Goal: Task Accomplishment & Management: Manage account settings

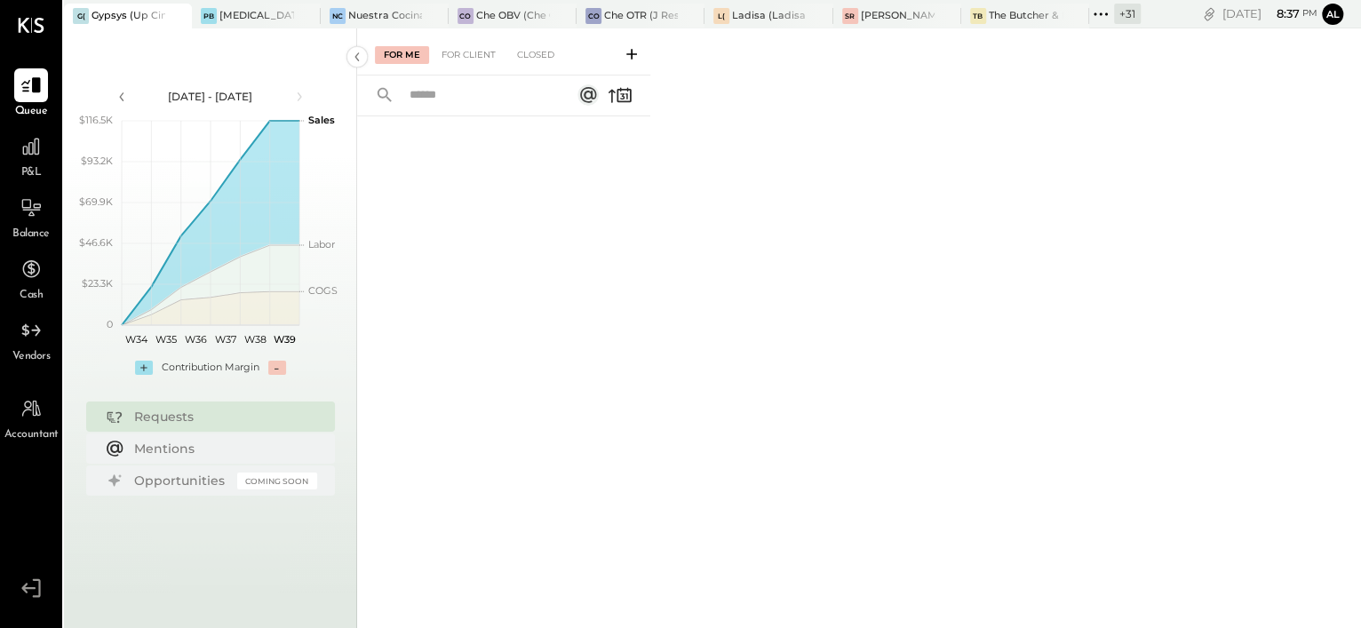
click at [1121, 17] on div "+ 31" at bounding box center [1127, 14] width 27 height 20
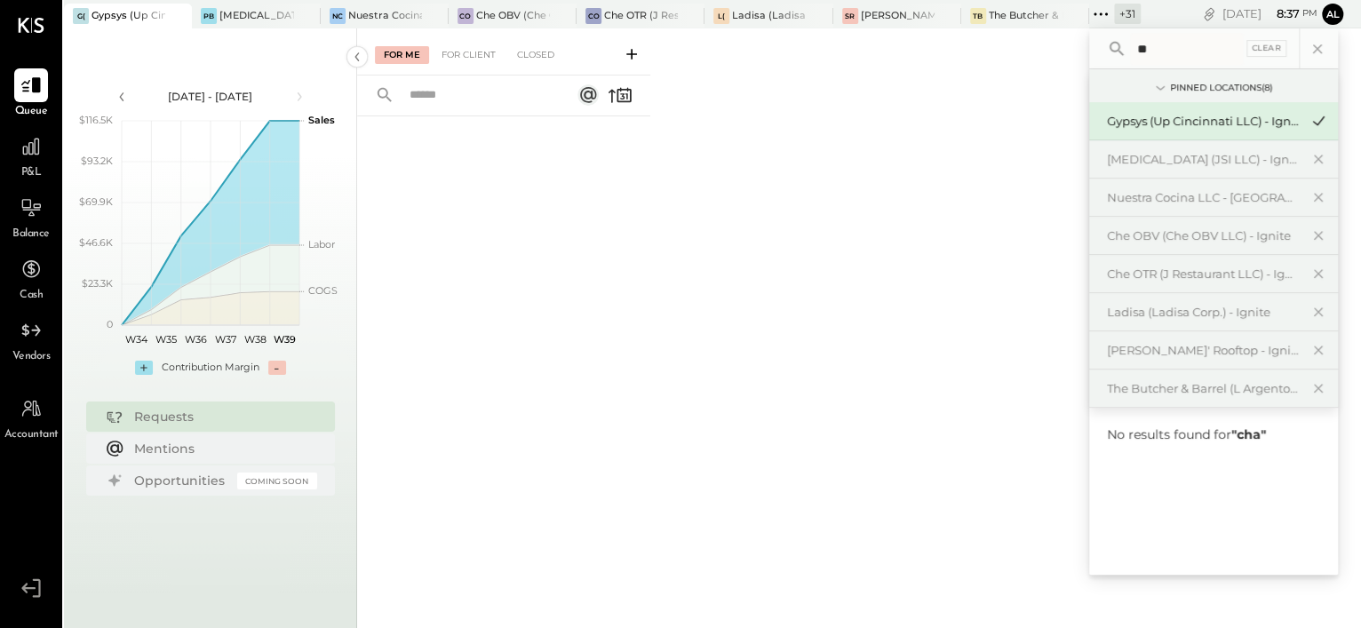
type input "*"
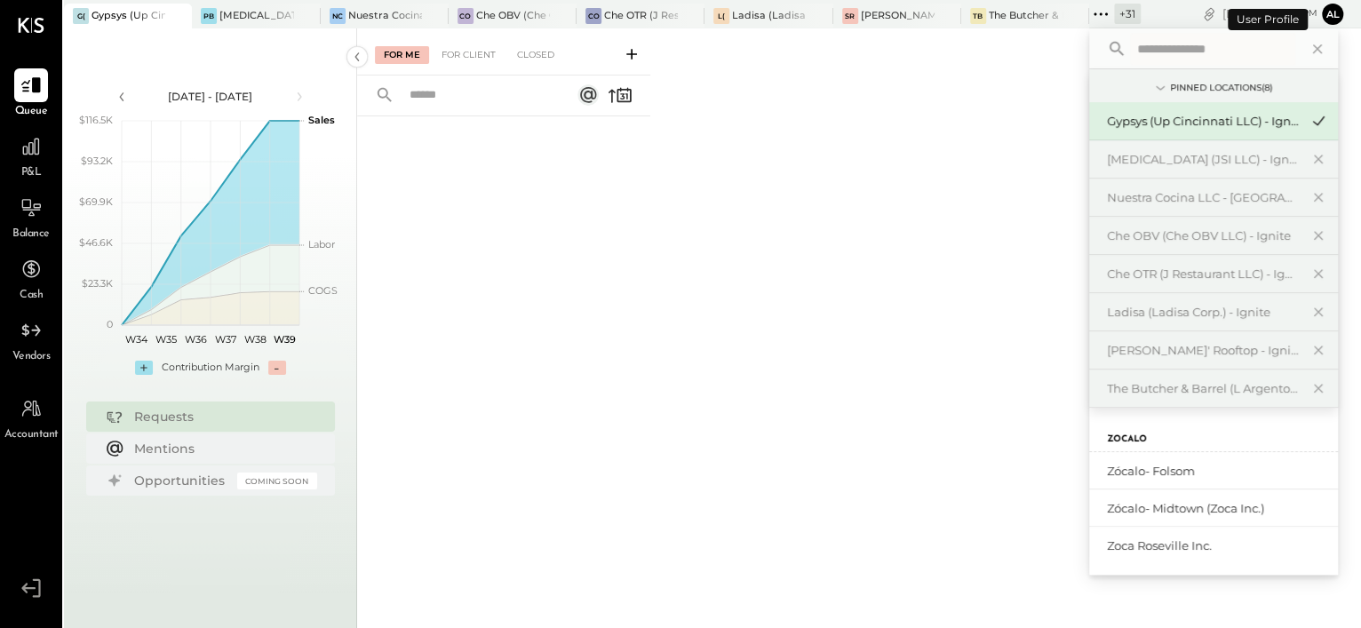
click at [1332, 9] on button "Al" at bounding box center [1332, 14] width 21 height 21
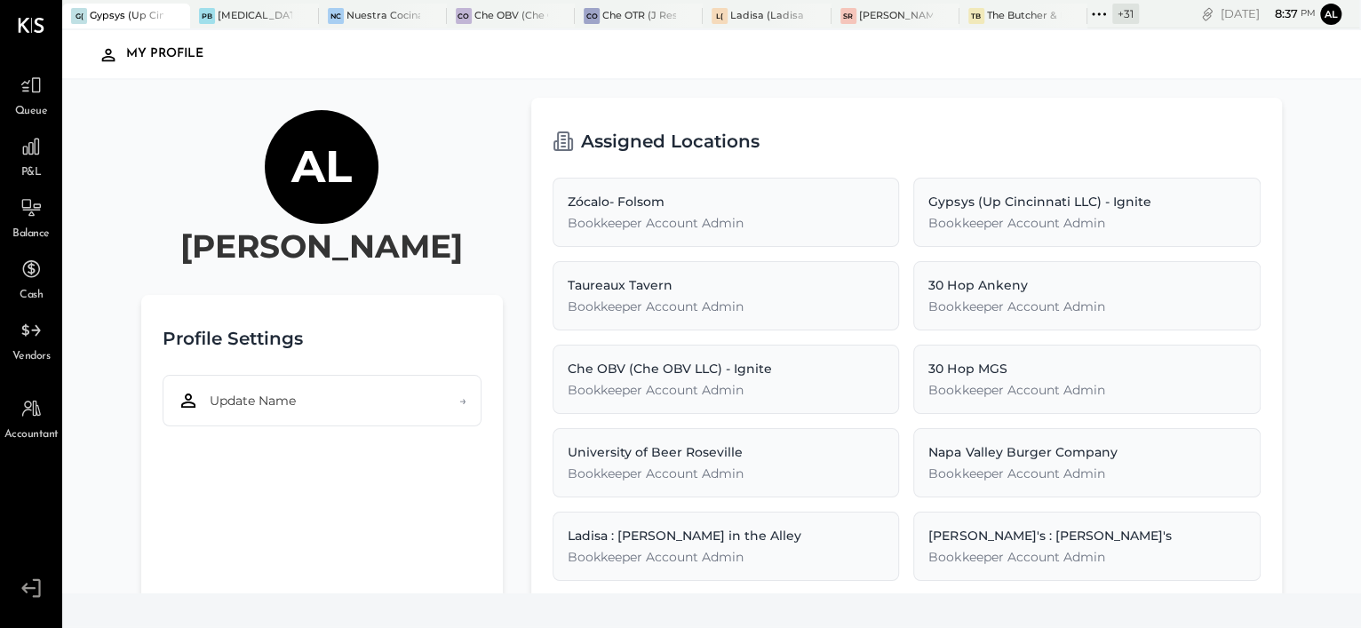
click at [25, 593] on icon at bounding box center [31, 588] width 32 height 27
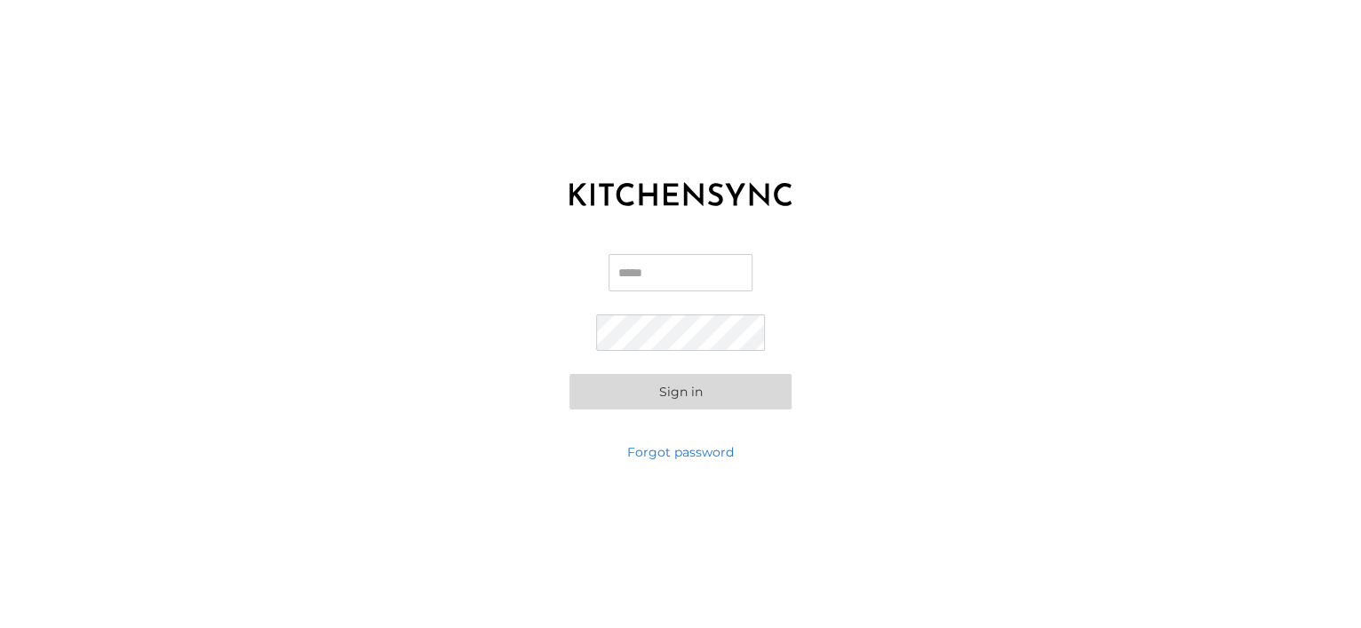
click at [664, 280] on input "Email" at bounding box center [681, 272] width 144 height 37
type input "**********"
click at [569, 374] on button "Sign in" at bounding box center [680, 392] width 222 height 36
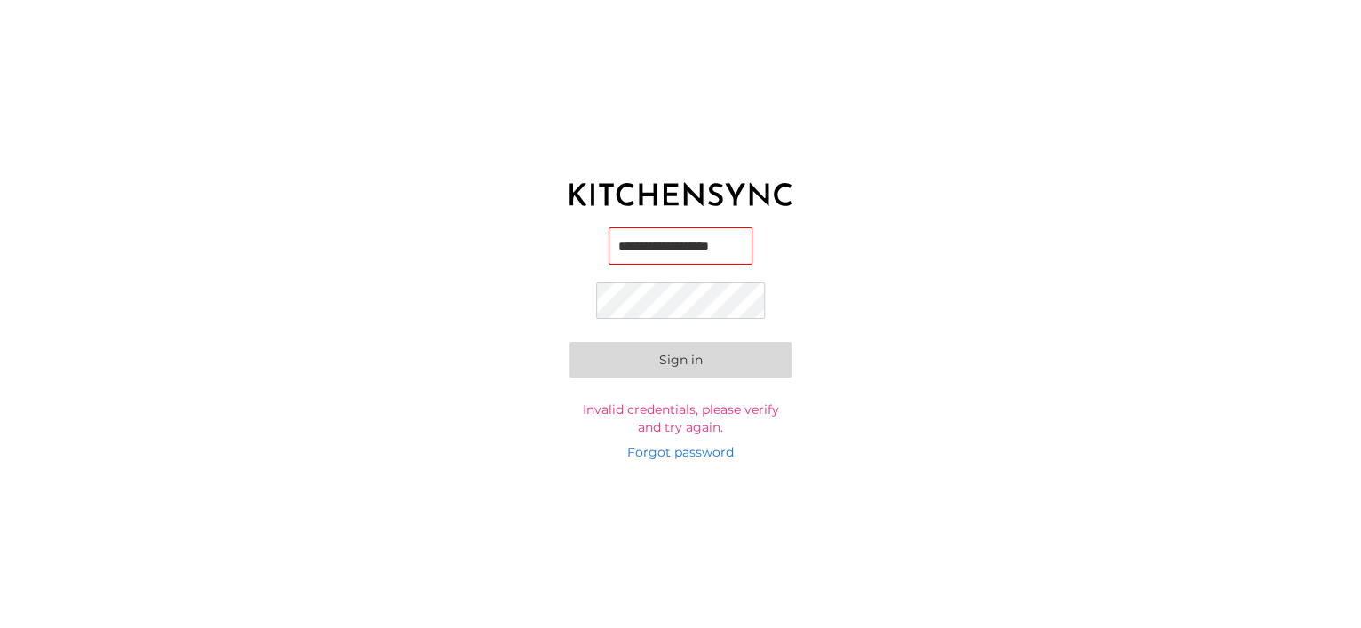
click at [569, 342] on button "Sign in" at bounding box center [680, 360] width 222 height 36
click at [679, 236] on input "**********" at bounding box center [681, 248] width 144 height 37
click at [569, 342] on button "Sign in" at bounding box center [680, 360] width 222 height 36
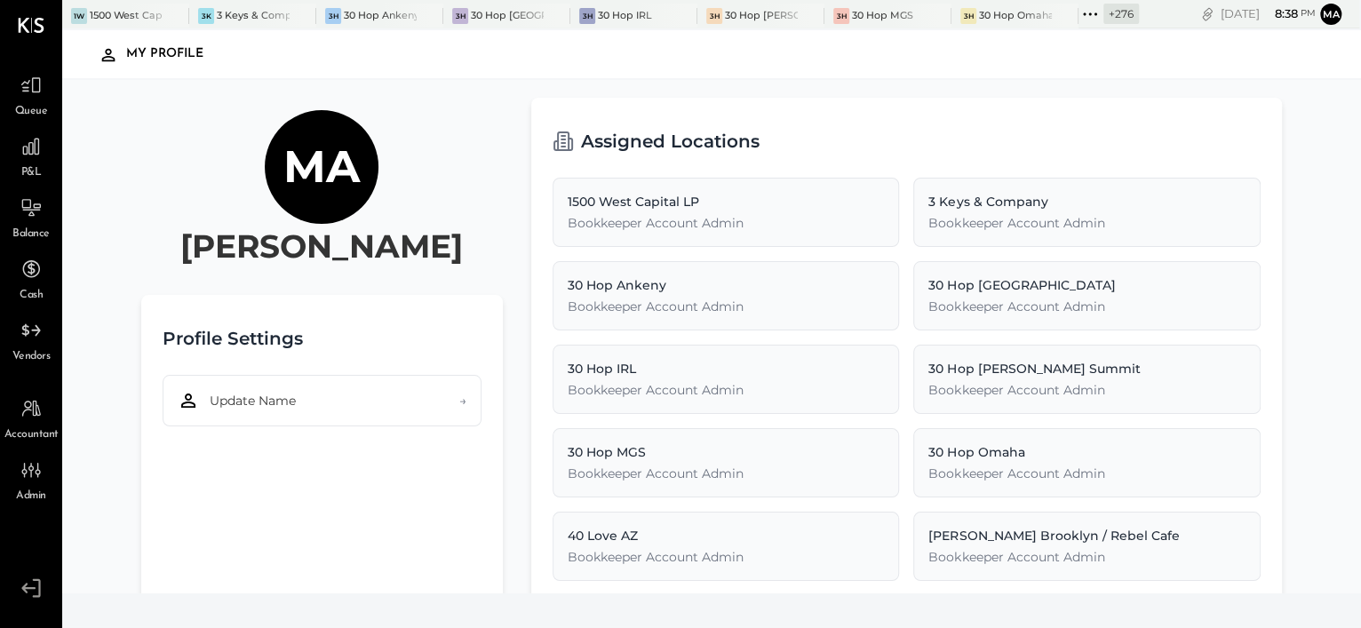
click at [1125, 9] on div "+ 276" at bounding box center [1121, 14] width 36 height 20
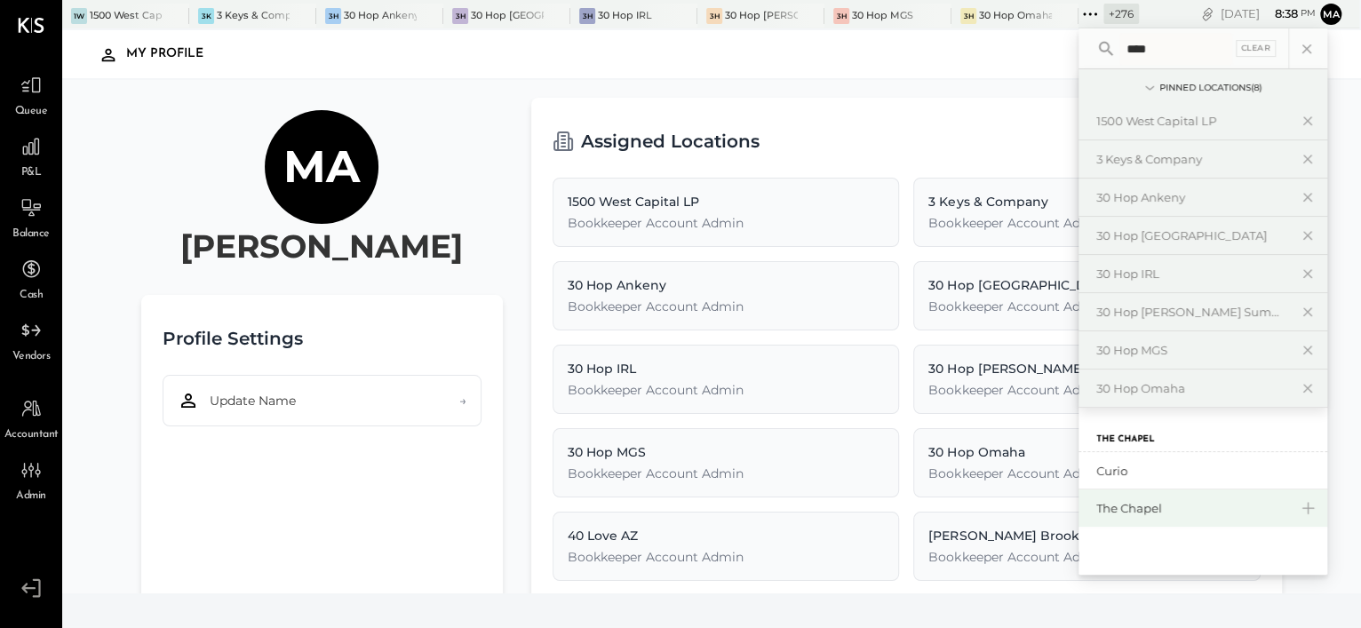
type input "****"
click at [1139, 502] on div "The Chapel" at bounding box center [1192, 508] width 192 height 17
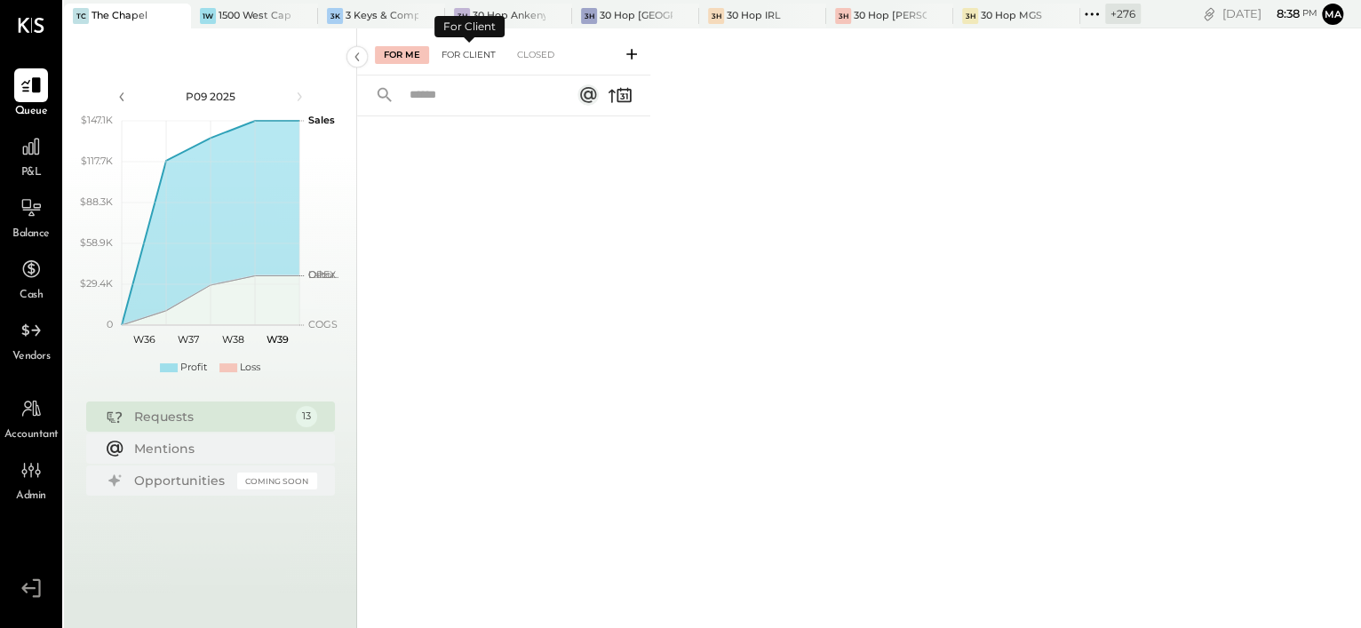
click at [473, 57] on div "For Client" at bounding box center [469, 55] width 72 height 18
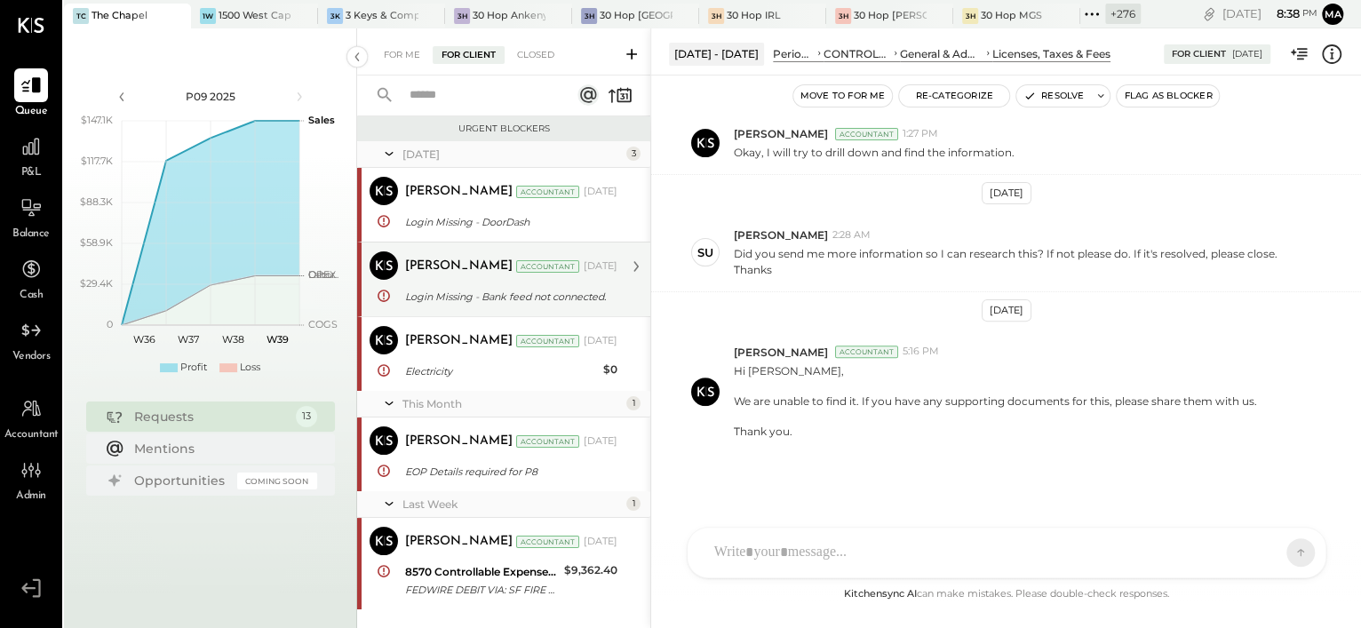
click at [482, 302] on div "Login Missing - Bank feed not connected." at bounding box center [508, 297] width 207 height 18
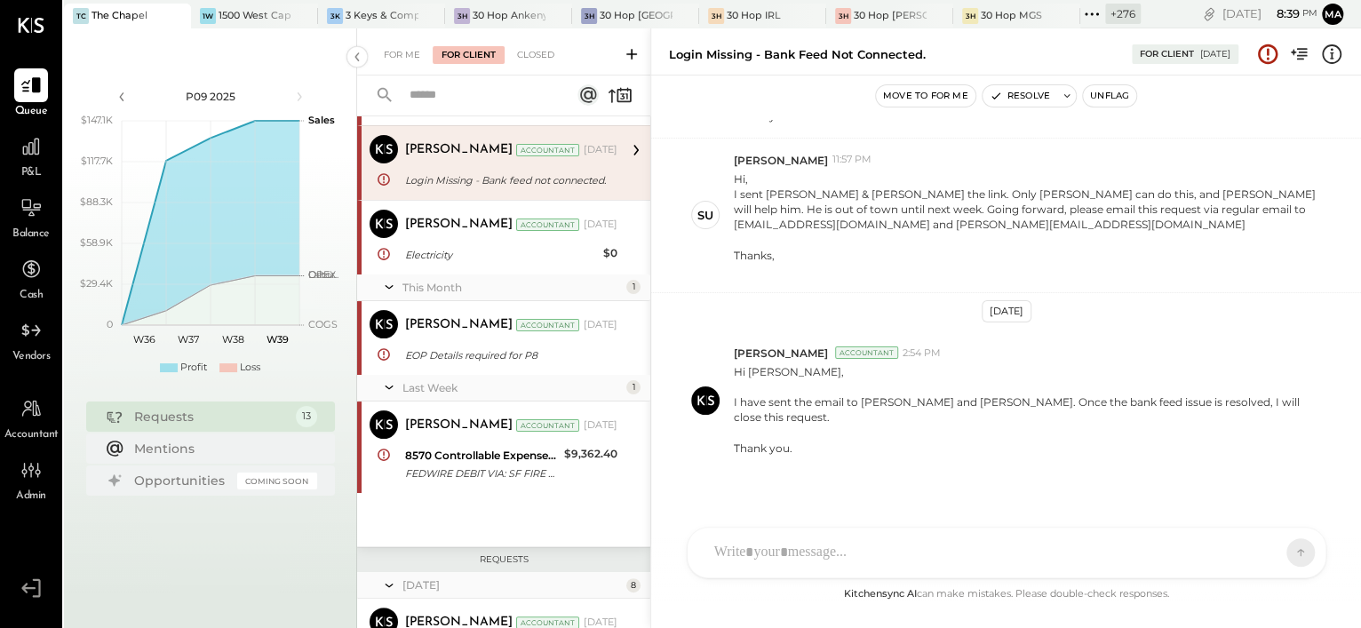
scroll to position [120, 0]
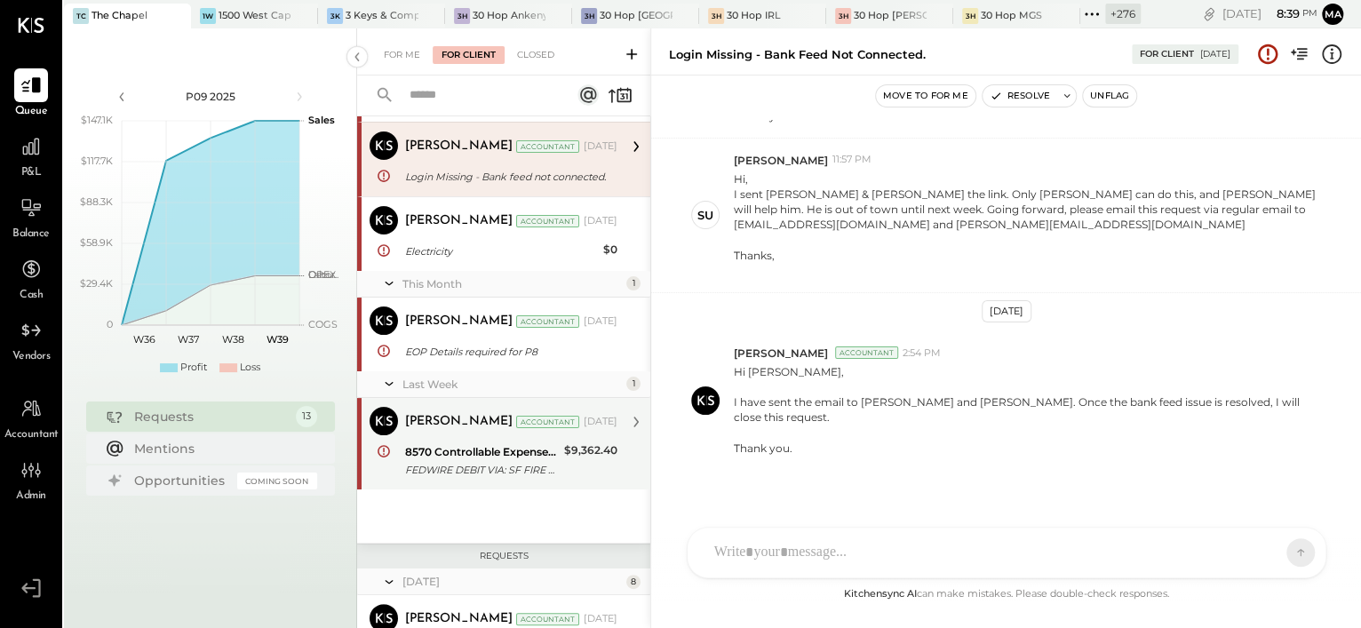
click at [494, 471] on div "FEDWIRE DEBIT VIA: SF FIRE CU/321076506 A/C: [PERSON_NAME] SF CA 94110 US REF: …" at bounding box center [482, 470] width 154 height 18
